Goal: Task Accomplishment & Management: Manage account settings

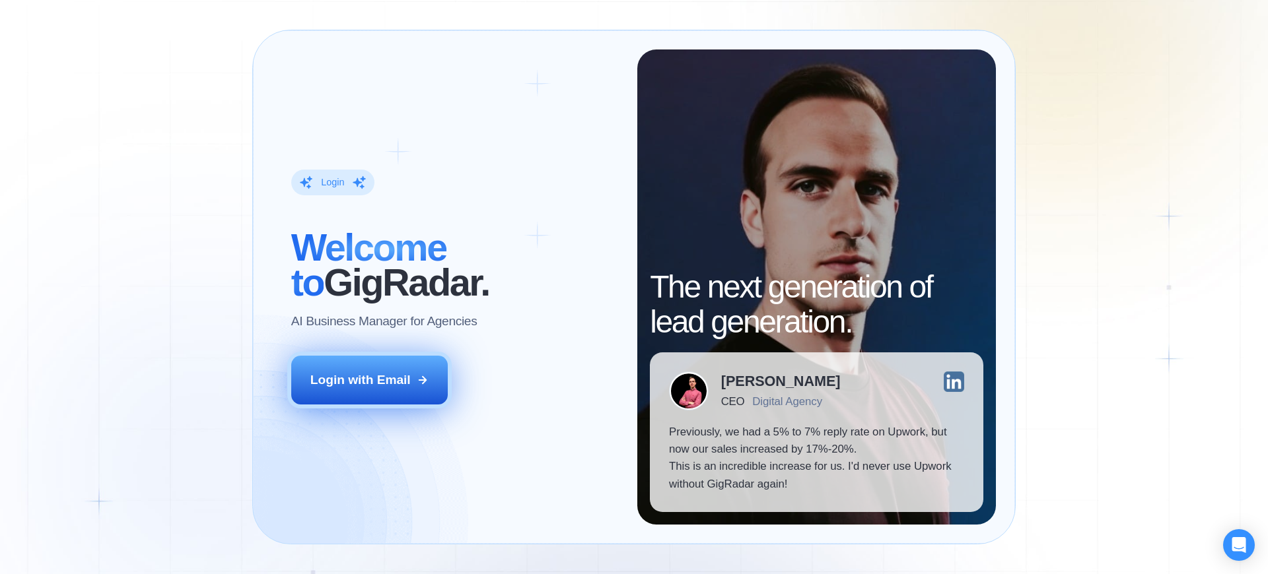
click at [360, 380] on div "Login with Email" at bounding box center [360, 380] width 100 height 17
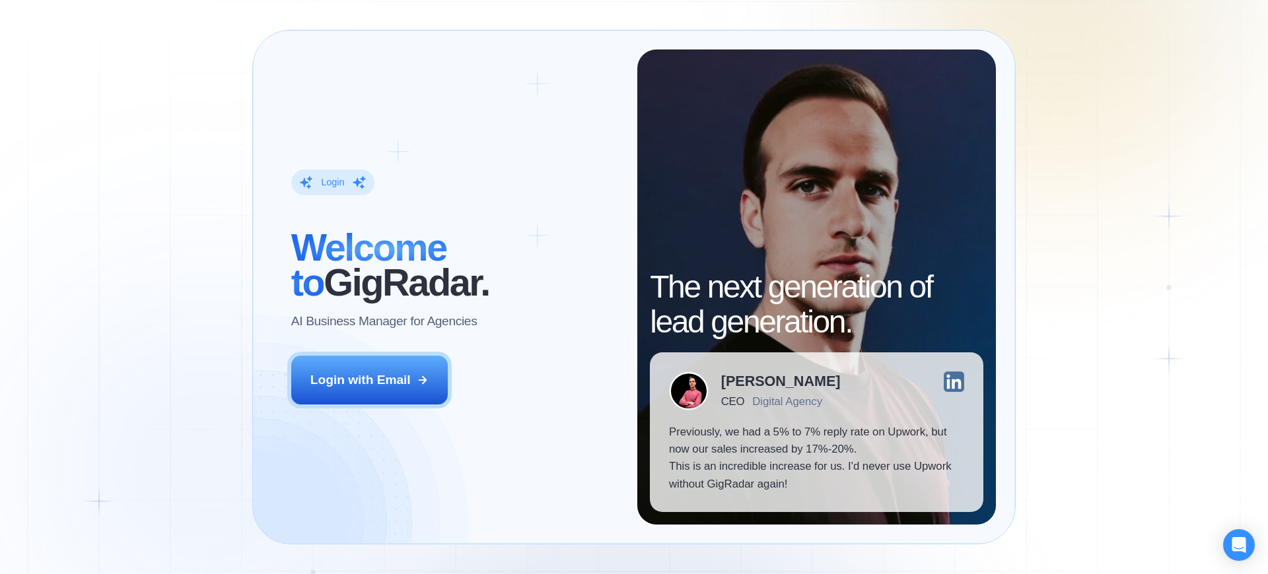
click at [332, 182] on div "Login" at bounding box center [332, 182] width 23 height 13
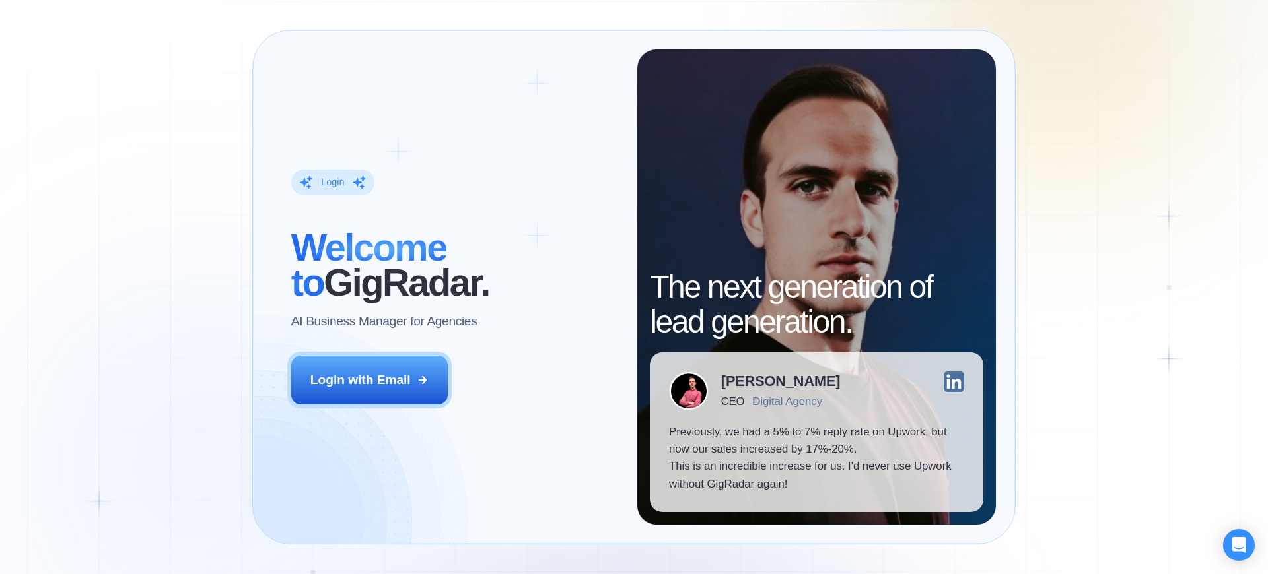
click at [332, 182] on div "Login" at bounding box center [332, 182] width 23 height 13
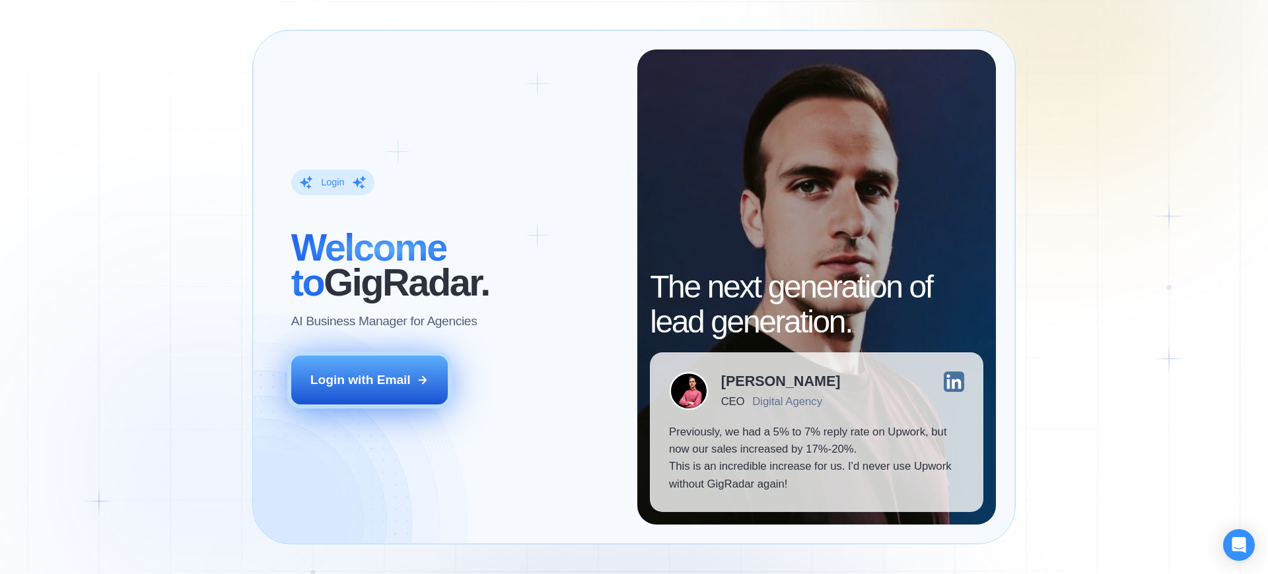
click at [360, 380] on div "Login with Email" at bounding box center [360, 380] width 100 height 17
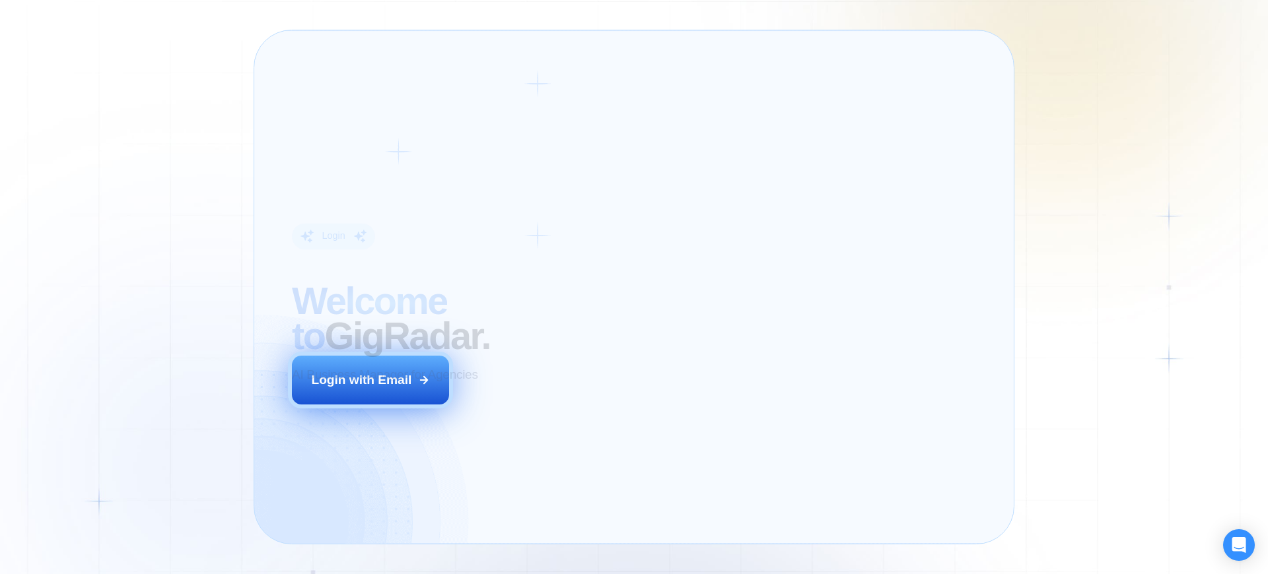
click at [360, 380] on div "Login with Email" at bounding box center [362, 380] width 100 height 17
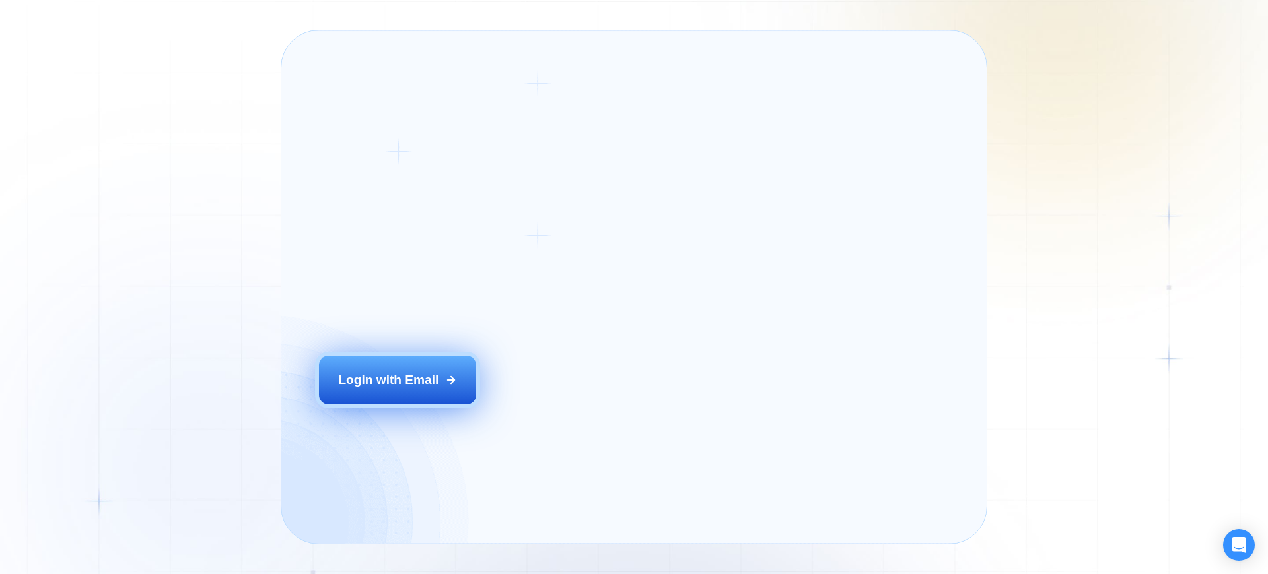
click at [360, 380] on div "Login with Email" at bounding box center [388, 380] width 100 height 17
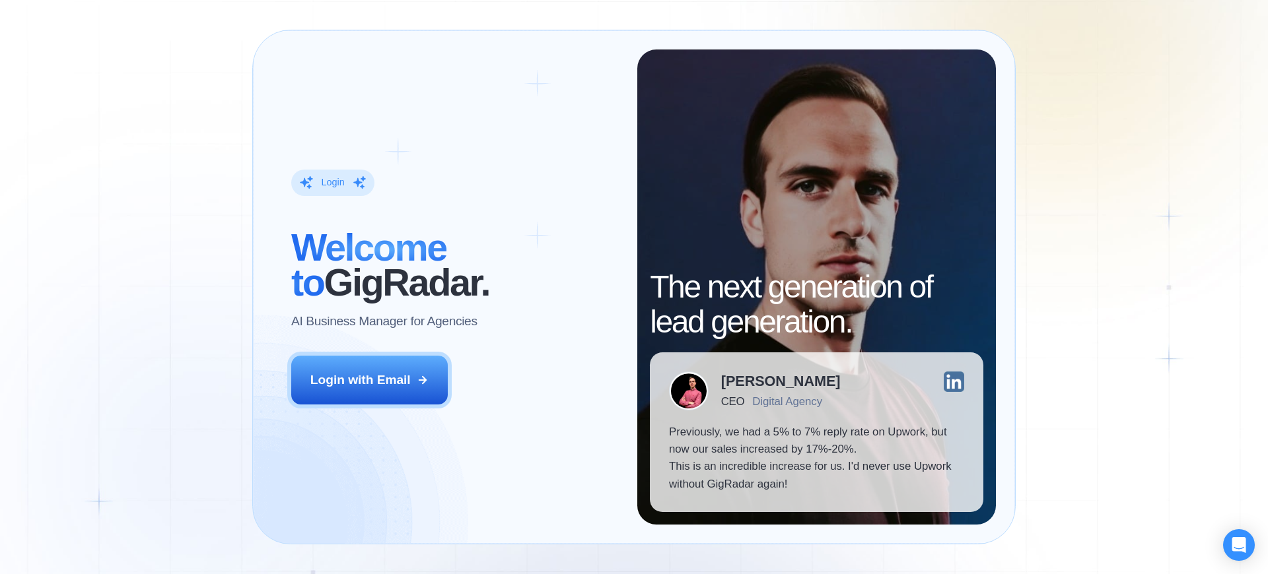
click at [332, 182] on div "Login" at bounding box center [332, 182] width 23 height 13
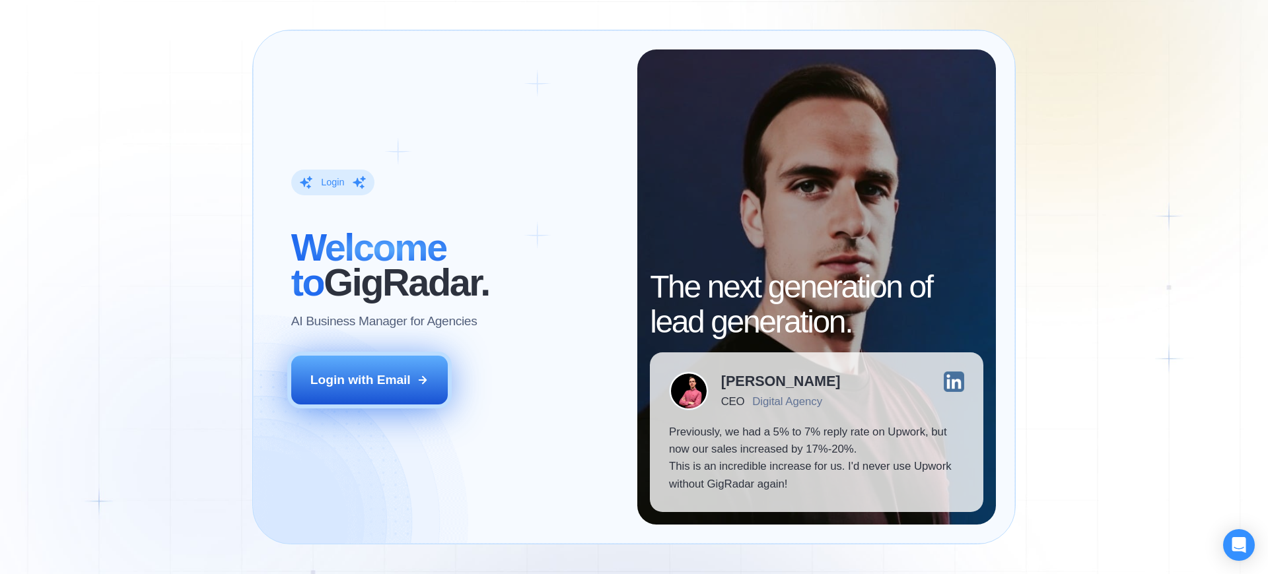
click at [360, 380] on div "Login with Email" at bounding box center [360, 380] width 100 height 17
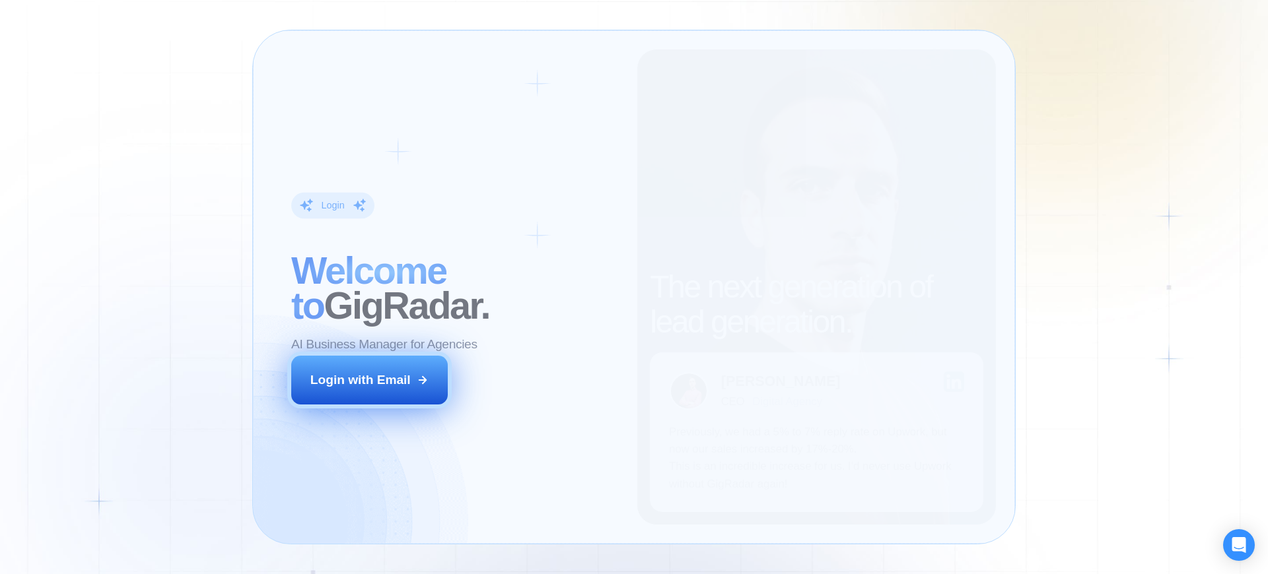
click at [360, 380] on div "Login with Email" at bounding box center [360, 380] width 100 height 17
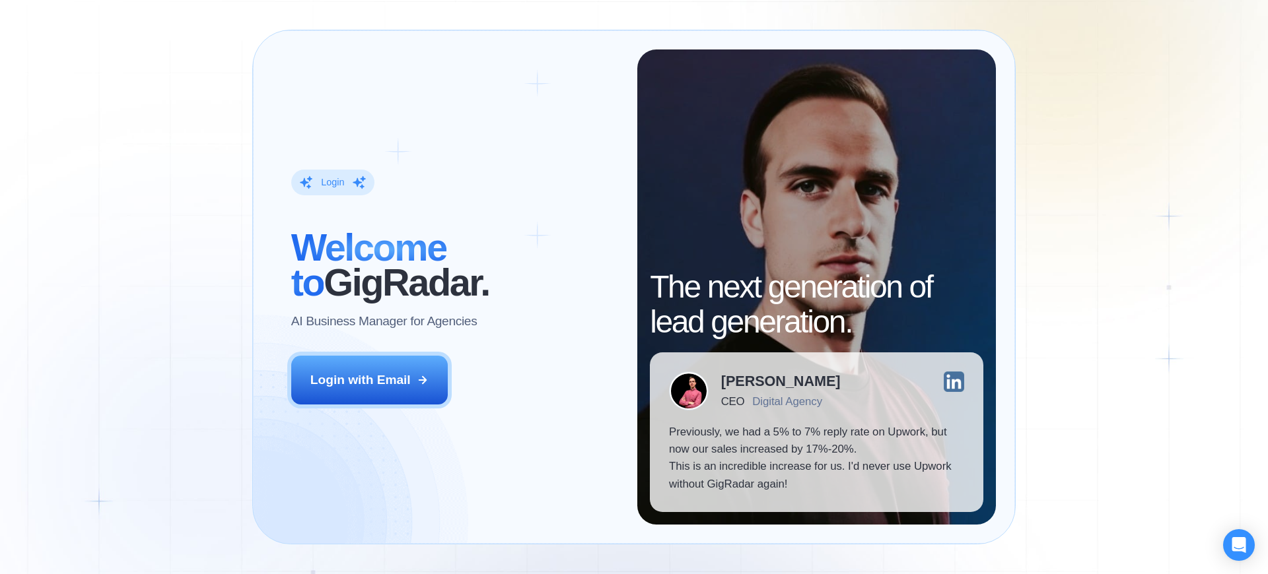
click at [332, 182] on div "Login" at bounding box center [332, 182] width 23 height 13
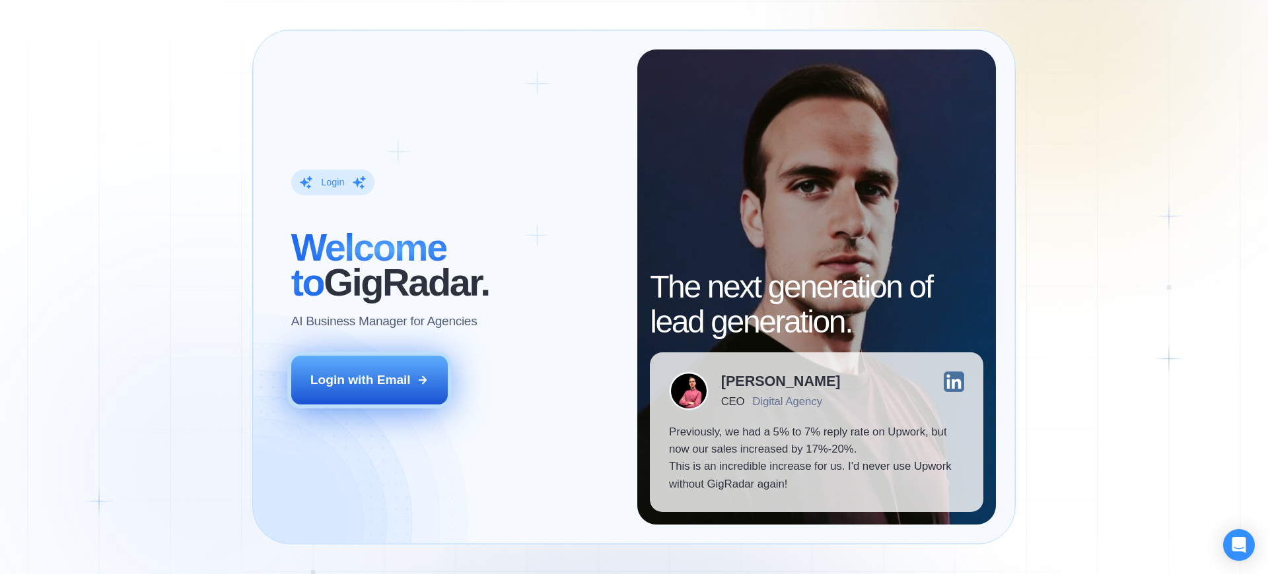
click at [360, 380] on div "Login with Email" at bounding box center [360, 380] width 100 height 17
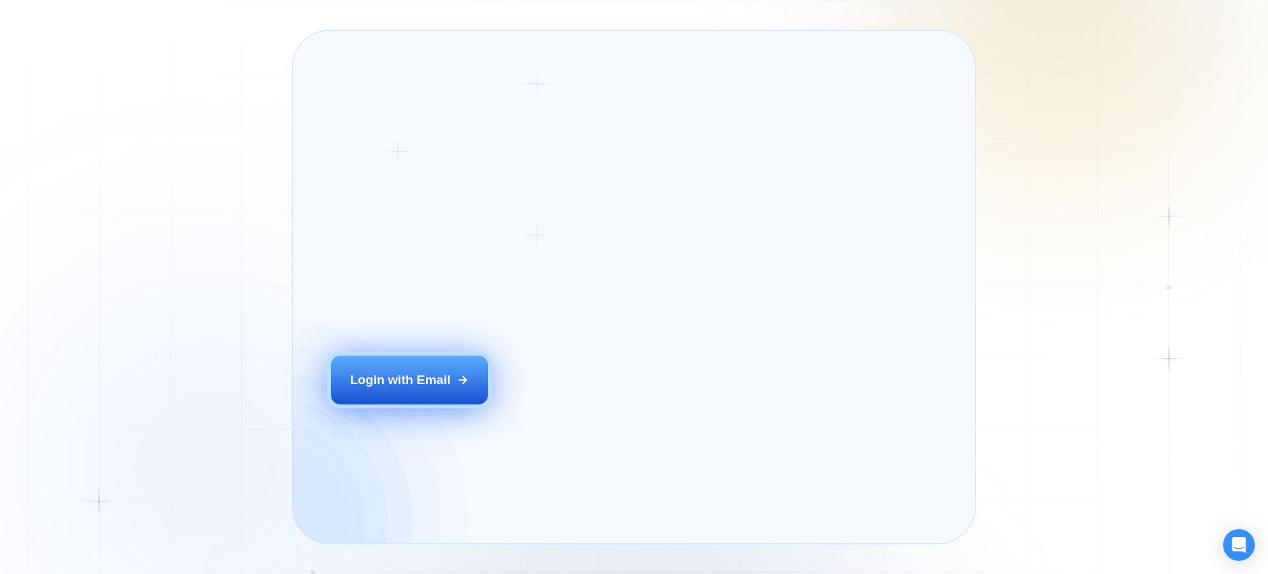
click at [360, 380] on div "Login with Email" at bounding box center [400, 380] width 100 height 17
